Goal: Navigation & Orientation: Go to known website

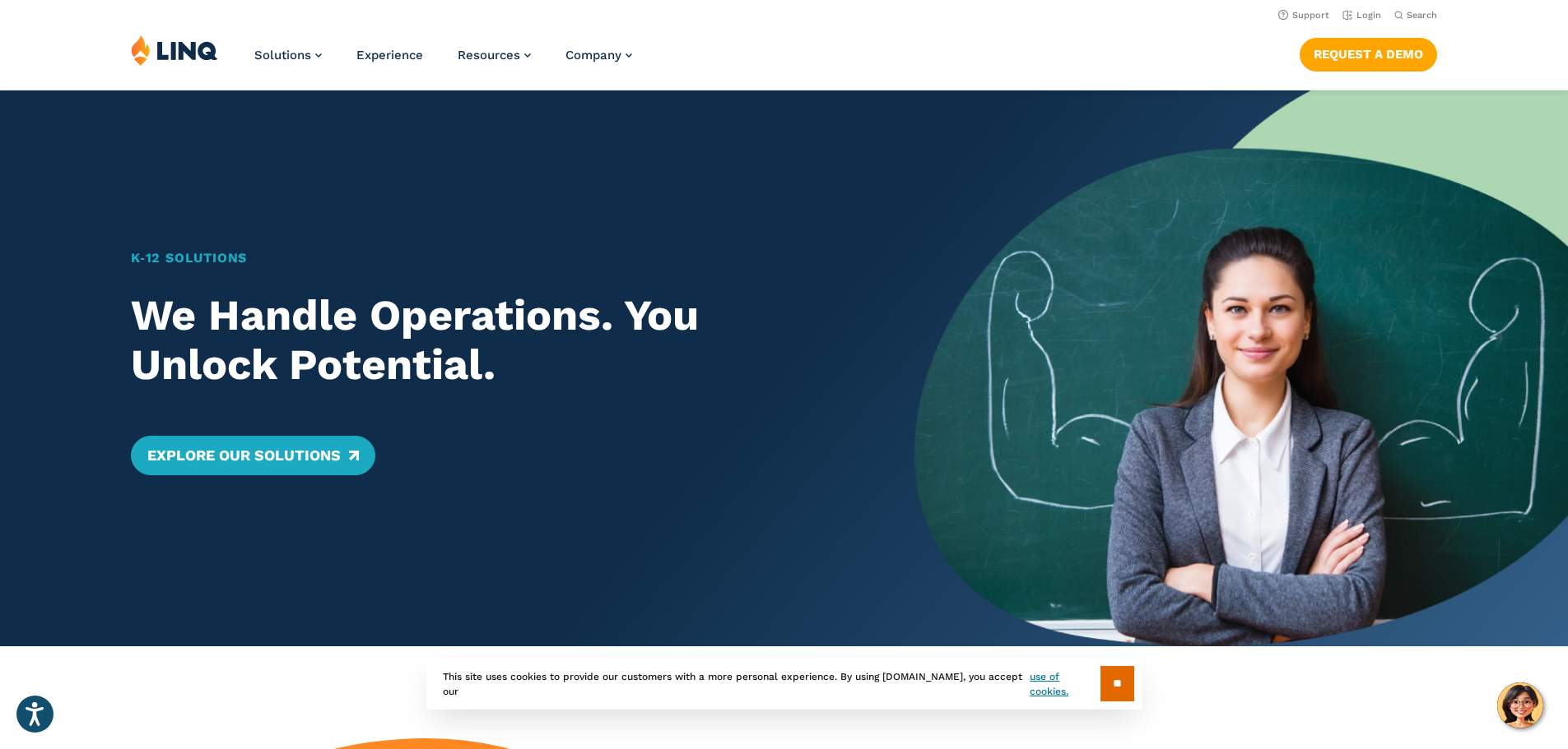
drag, startPoint x: 849, startPoint y: 89, endPoint x: 1158, endPoint y: 74, distance: 309.4
click at [1005, 80] on div "Solutions Nutrition Overview NEW School Nutrition Suite School Nutrition State …" at bounding box center [784, 62] width 1568 height 54
click at [1345, 16] on link "Login" at bounding box center [1361, 14] width 39 height 11
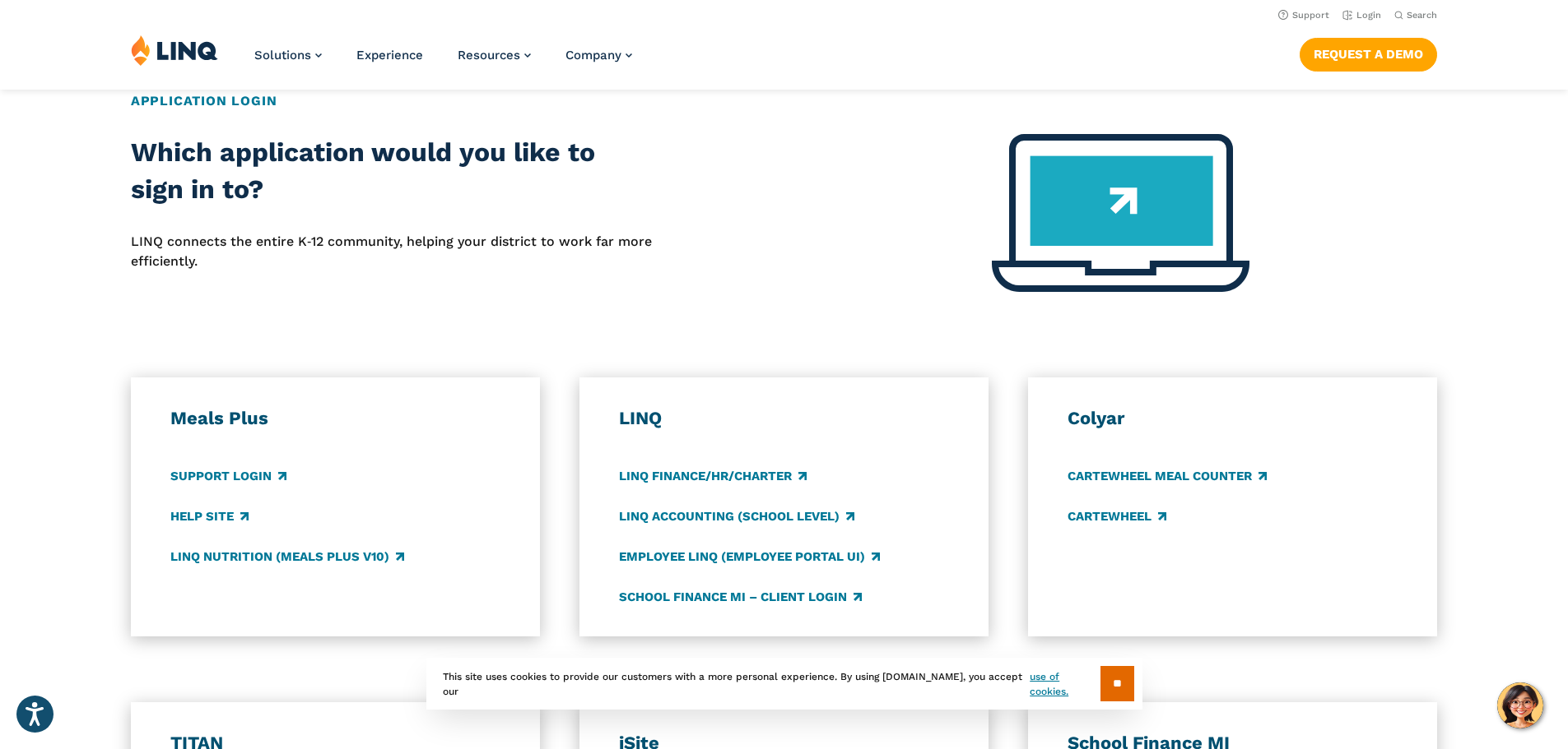
scroll to position [592, 0]
